Goal: Book appointment/travel/reservation

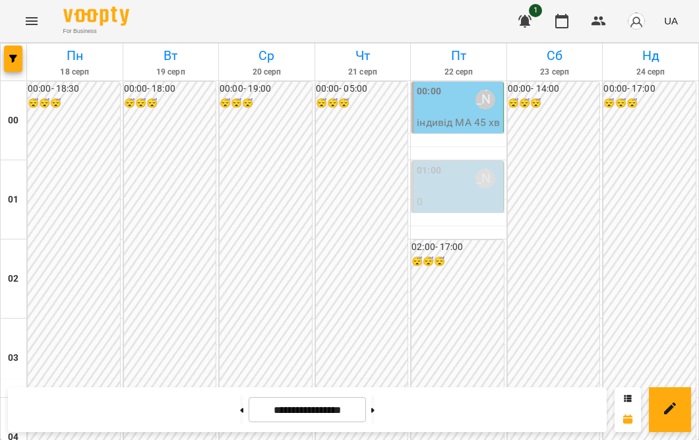
scroll to position [1446, 0]
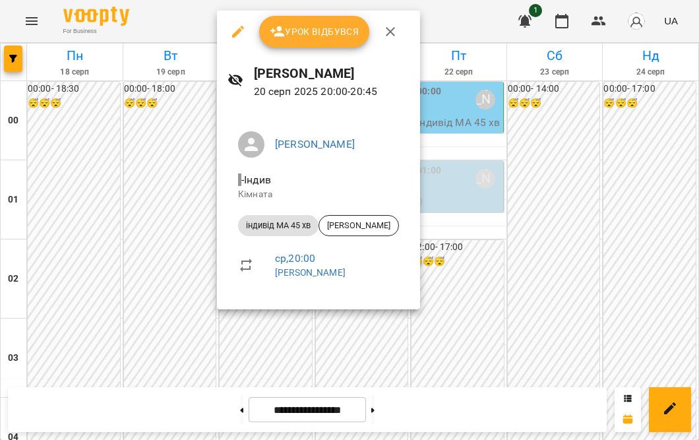
click at [188, 164] on div at bounding box center [349, 220] width 699 height 440
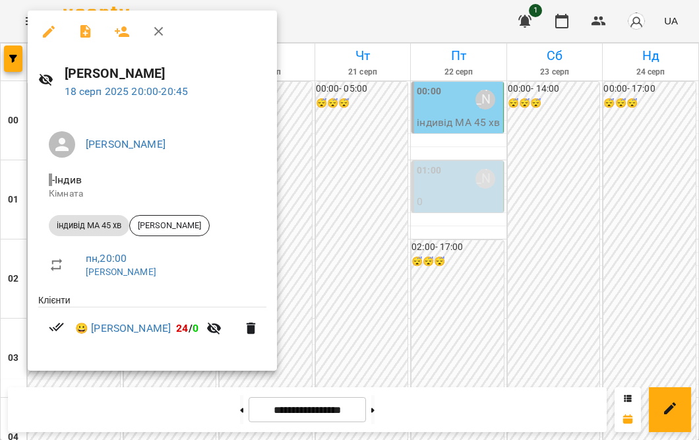
click at [312, 212] on div at bounding box center [349, 220] width 699 height 440
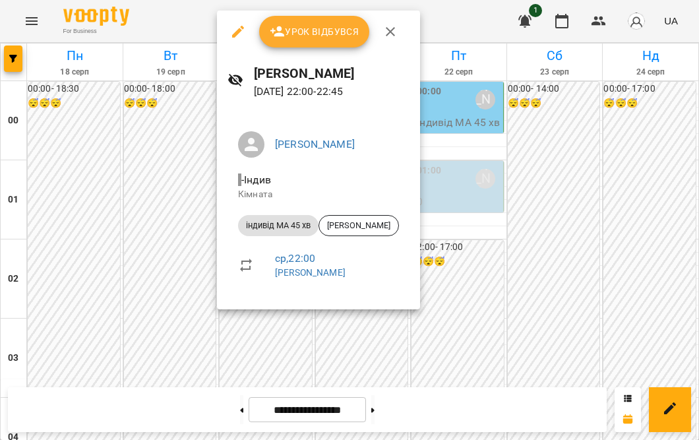
click at [127, 251] on div at bounding box center [349, 220] width 699 height 440
